Goal: Information Seeking & Learning: Find specific fact

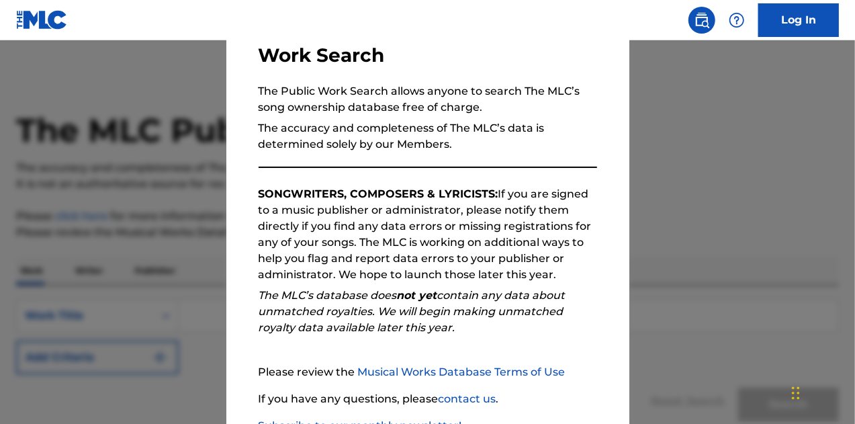
scroll to position [190, 0]
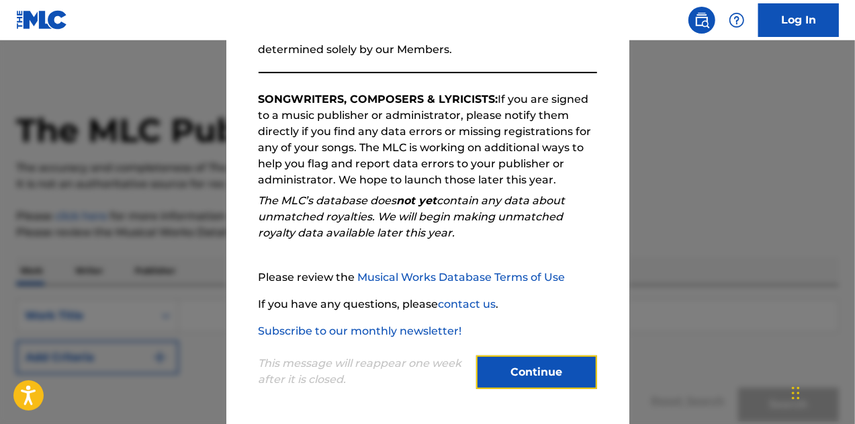
click at [513, 373] on button "Continue" at bounding box center [536, 372] width 121 height 34
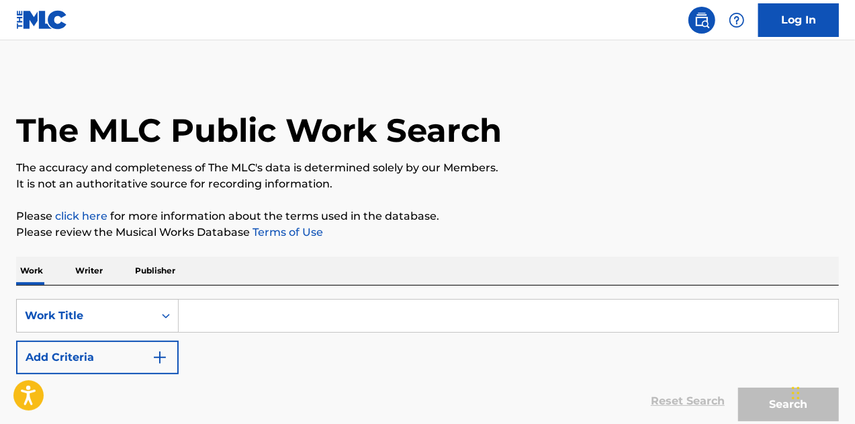
click at [234, 301] on input "Search Form" at bounding box center [509, 316] width 660 height 32
click at [223, 320] on input "Search Form" at bounding box center [509, 316] width 660 height 32
drag, startPoint x: 202, startPoint y: 315, endPoint x: 142, endPoint y: 327, distance: 60.2
click at [202, 315] on input "Search Form" at bounding box center [509, 316] width 660 height 32
paste input "QUE BUENO BAILA USTED"
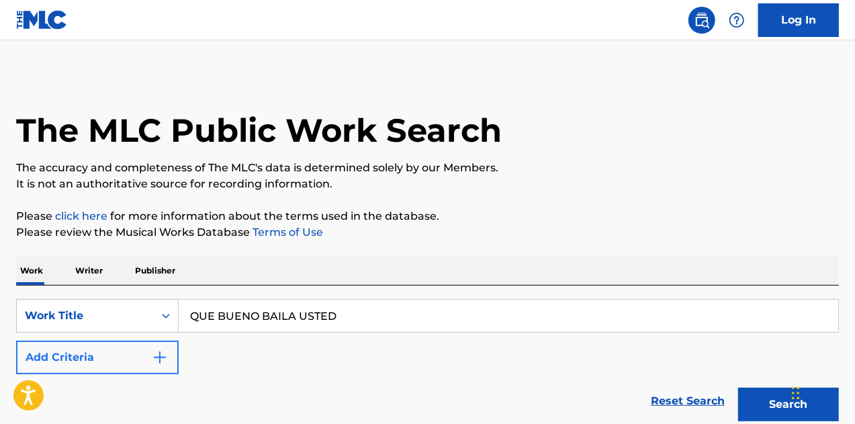
type input "QUE BUENO BAILA USTED"
click at [101, 355] on button "Add Criteria" at bounding box center [97, 358] width 163 height 34
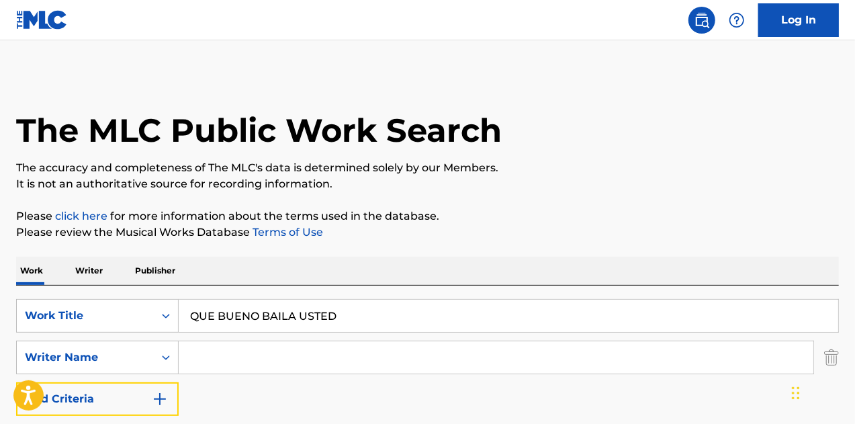
scroll to position [159, 0]
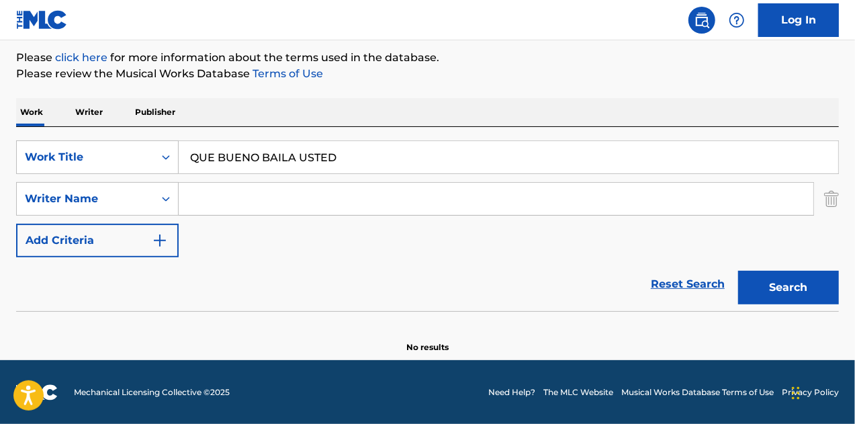
drag, startPoint x: 251, startPoint y: 204, endPoint x: 512, endPoint y: 269, distance: 268.9
click at [254, 204] on input "Search Form" at bounding box center [496, 199] width 635 height 32
paste input "[PERSON_NAME]"
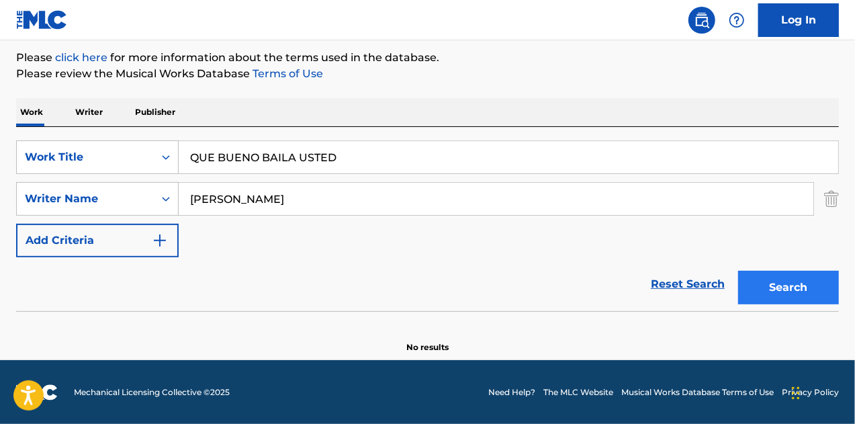
type input "[PERSON_NAME]"
click at [758, 290] on button "Search" at bounding box center [788, 288] width 101 height 34
click at [345, 168] on input "QUE BUENO BAILA USTED" at bounding box center [509, 157] width 660 height 32
drag, startPoint x: 259, startPoint y: 202, endPoint x: 134, endPoint y: 194, distance: 125.2
click at [134, 194] on div "SearchWithCriteria69a5a314-8c07-4b70-b57e-ae4d46c2f5a3 Writer Name [PERSON_NAME]" at bounding box center [427, 199] width 823 height 34
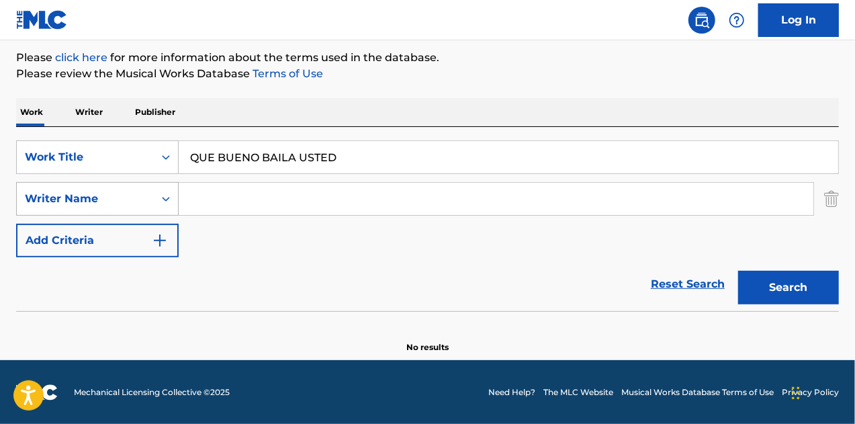
click at [738, 271] on button "Search" at bounding box center [788, 288] width 101 height 34
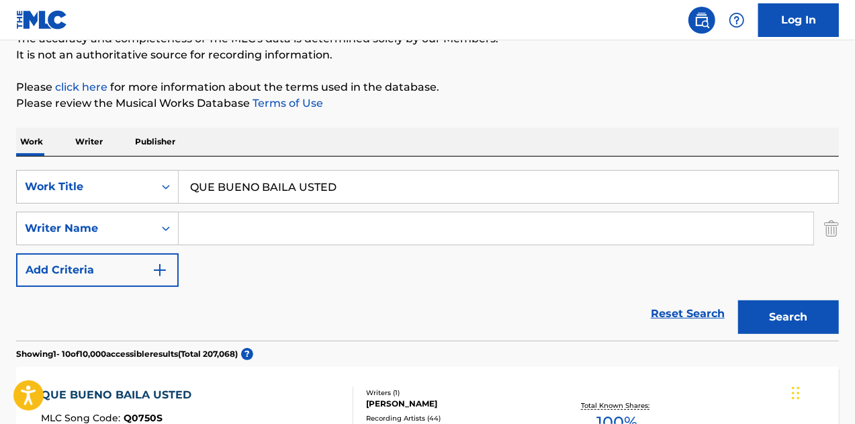
scroll to position [0, 0]
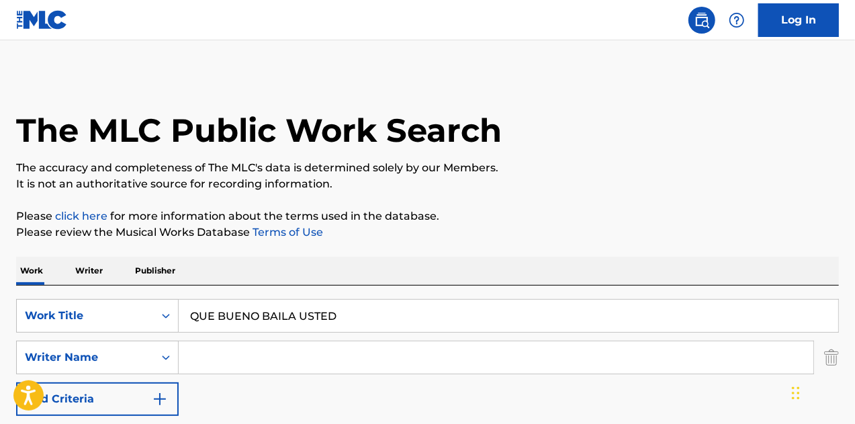
click at [251, 359] on input "Search Form" at bounding box center [496, 357] width 635 height 32
paste input "[PERSON_NAME]"
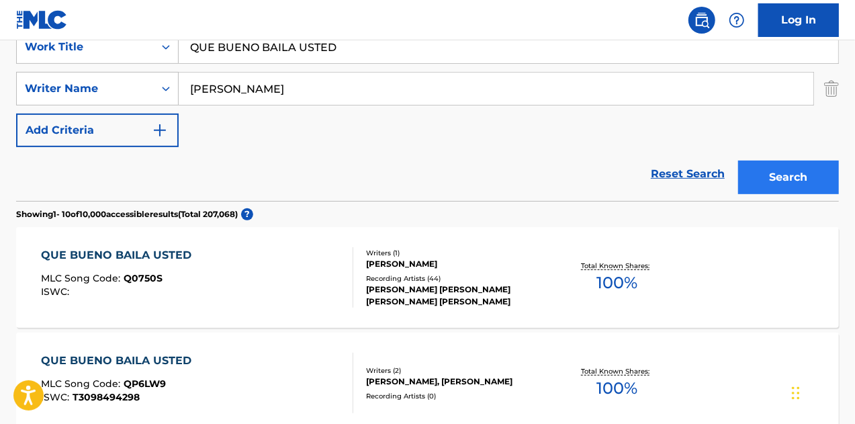
type input "[PERSON_NAME]"
click at [754, 181] on button "Search" at bounding box center [788, 178] width 101 height 34
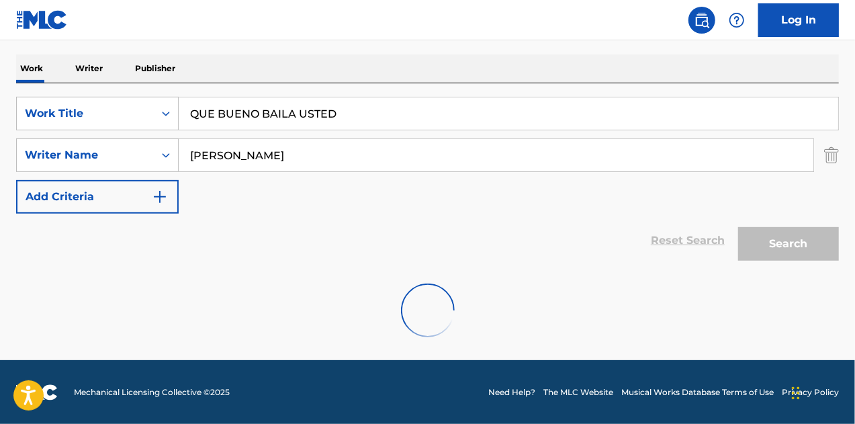
scroll to position [269, 0]
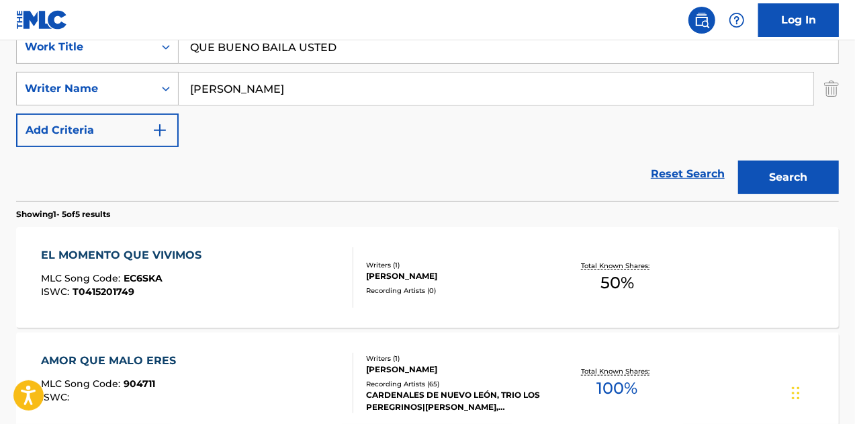
click at [288, 296] on div "EL MOMENTO QUE VIVIMOS MLC Song Code : EC6SKA ISWC : T0415201749" at bounding box center [197, 277] width 313 height 60
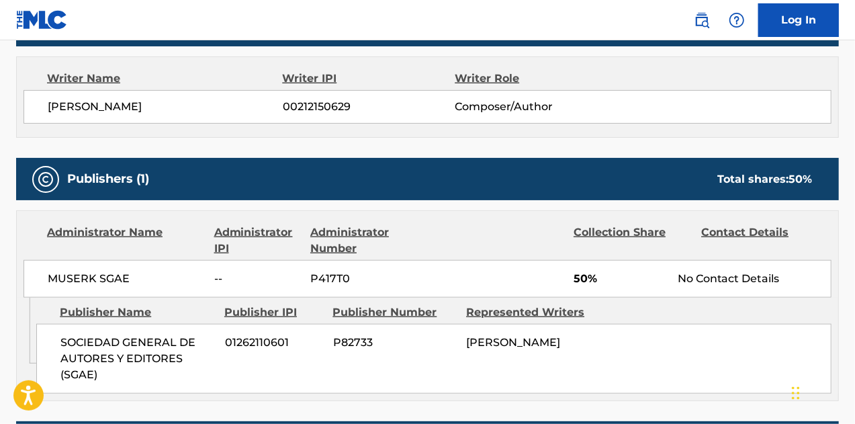
scroll to position [470, 0]
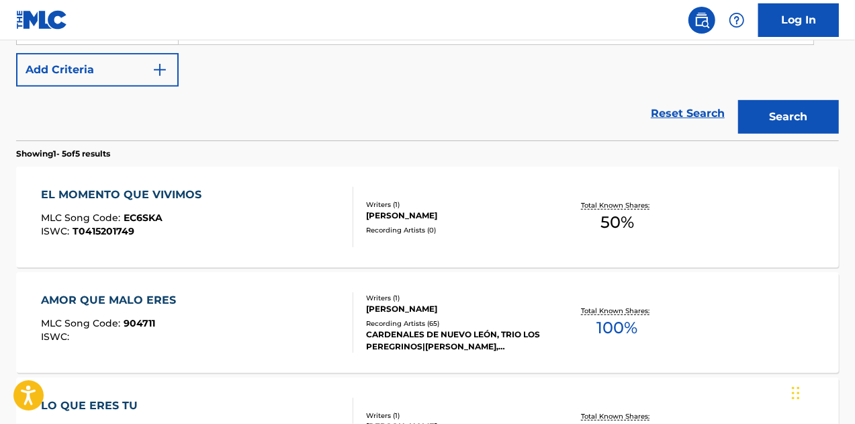
scroll to position [403, 0]
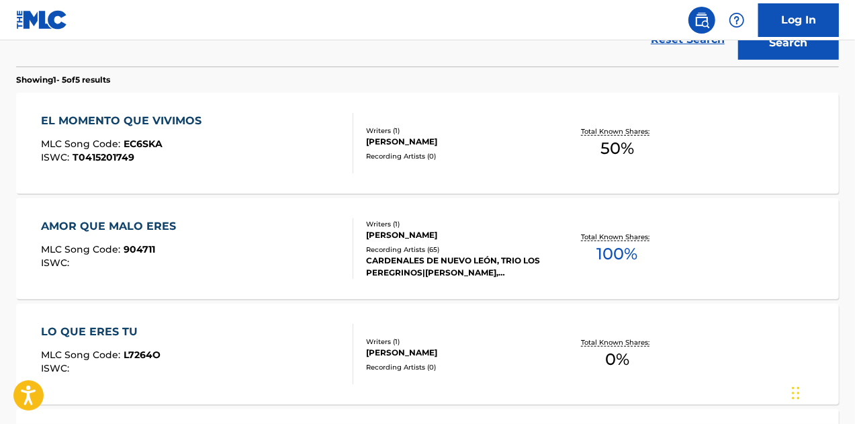
click at [303, 237] on div "AMOR QUE MALO ERES MLC Song Code : 904711 ISWC :" at bounding box center [197, 248] width 313 height 60
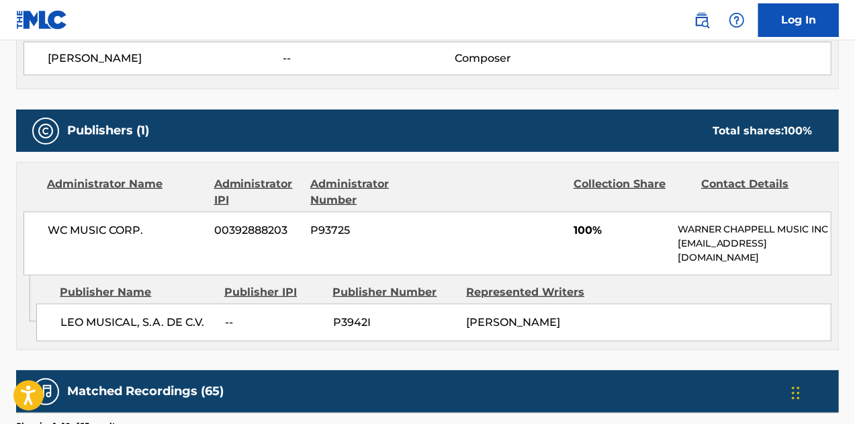
scroll to position [537, 0]
